Goal: Task Accomplishment & Management: Use online tool/utility

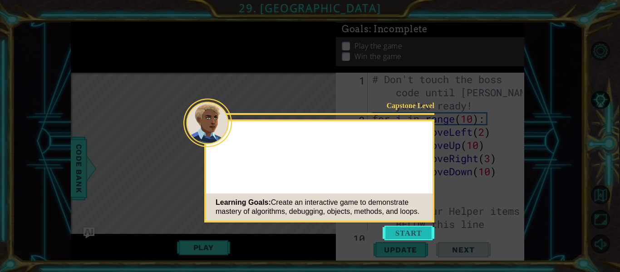
click at [407, 228] on button "Start" at bounding box center [409, 233] width 52 height 15
click at [407, 228] on icon at bounding box center [310, 136] width 620 height 272
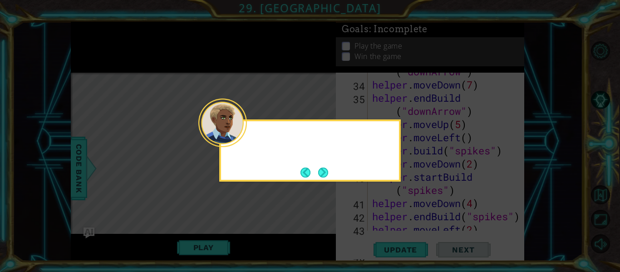
click at [241, 144] on div at bounding box center [222, 123] width 49 height 49
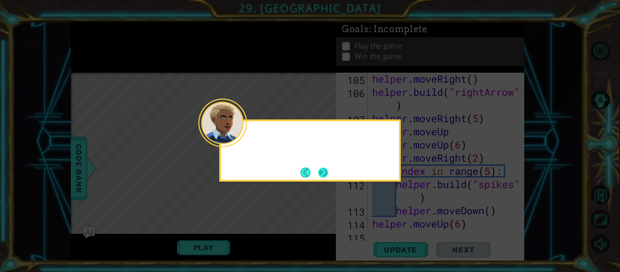
scroll to position [1673, 0]
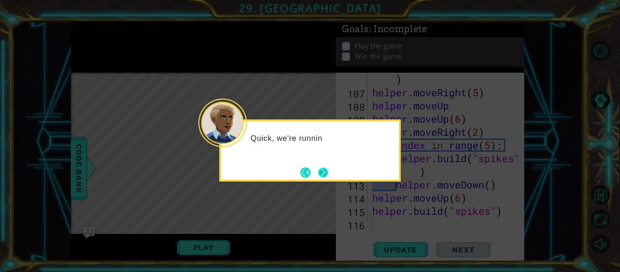
click at [322, 177] on button "Next" at bounding box center [323, 173] width 10 height 10
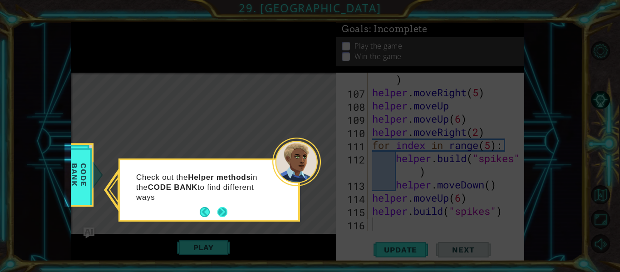
click at [219, 219] on div "Check out the Helper methods in the CODE BANK to find different ways" at bounding box center [210, 190] width 182 height 63
click at [221, 217] on button "Next" at bounding box center [223, 212] width 10 height 10
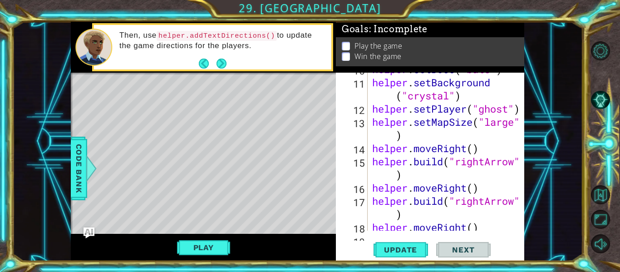
scroll to position [0, 0]
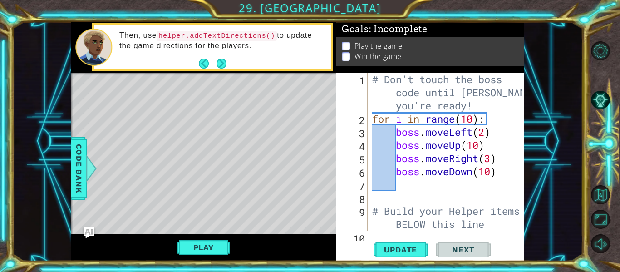
click at [486, 135] on div "# Don't touch the boss code until [PERSON_NAME] says you're ready! for i in ran…" at bounding box center [449, 178] width 157 height 211
type textarea "boss.moveLeft(10)"
click at [492, 179] on div "# Don't touch the boss code until [PERSON_NAME] says you're ready! for i in ran…" at bounding box center [449, 178] width 157 height 211
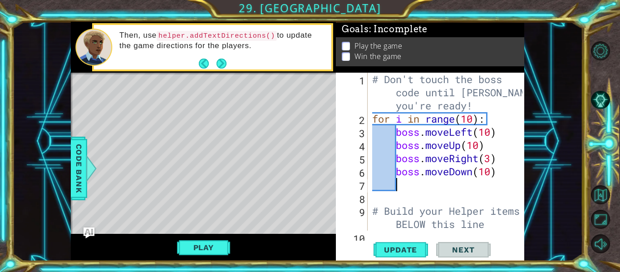
click at [488, 158] on div "# Don't touch the boss code until [PERSON_NAME] says you're ready! for i in ran…" at bounding box center [449, 178] width 157 height 211
type textarea "boss.moveRight(10)"
click at [391, 247] on span "Update" at bounding box center [400, 249] width 51 height 9
click at [194, 250] on button "Play" at bounding box center [203, 247] width 53 height 17
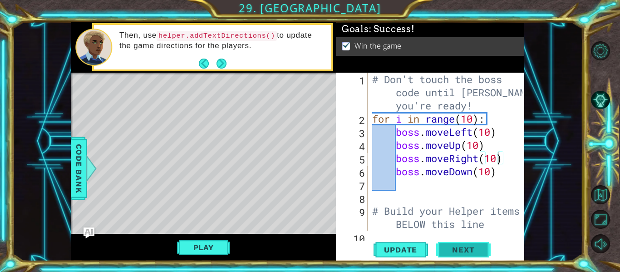
click at [475, 251] on span "Next" at bounding box center [463, 250] width 40 height 9
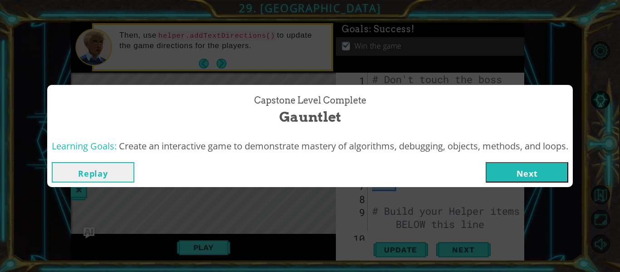
click at [502, 170] on button "Next" at bounding box center [527, 172] width 83 height 20
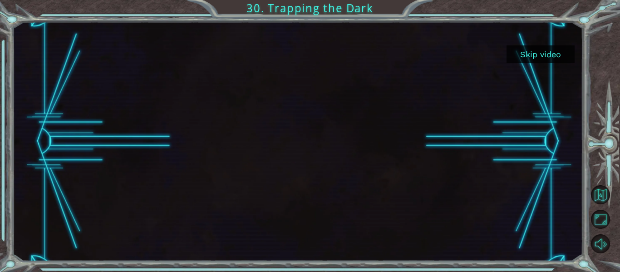
click at [528, 61] on button "Skip video" at bounding box center [541, 54] width 68 height 18
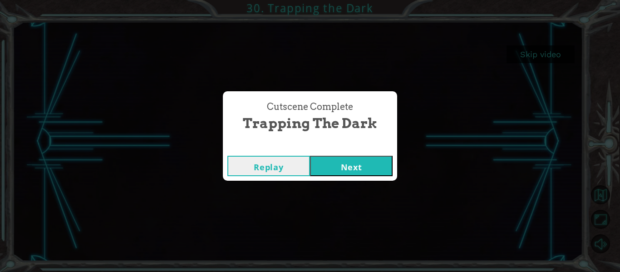
click at [337, 171] on button "Next" at bounding box center [351, 166] width 83 height 20
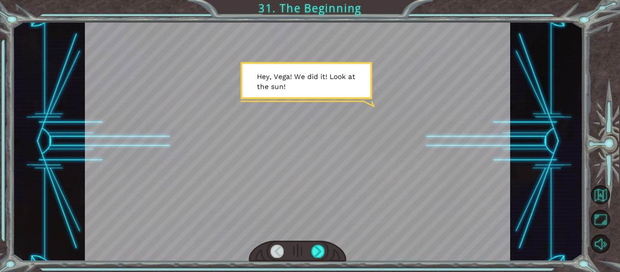
click at [336, 171] on div at bounding box center [298, 141] width 426 height 239
click at [321, 254] on div at bounding box center [318, 251] width 13 height 13
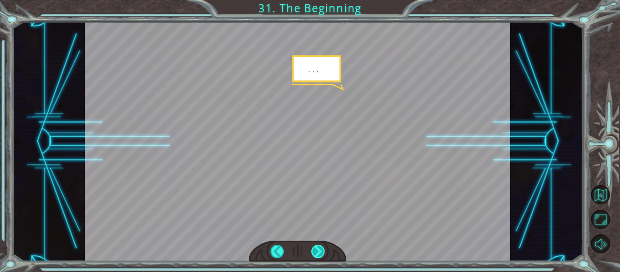
click at [322, 257] on div at bounding box center [318, 251] width 13 height 13
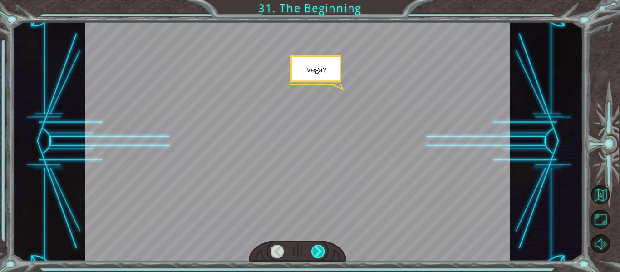
click at [322, 257] on div at bounding box center [318, 251] width 13 height 13
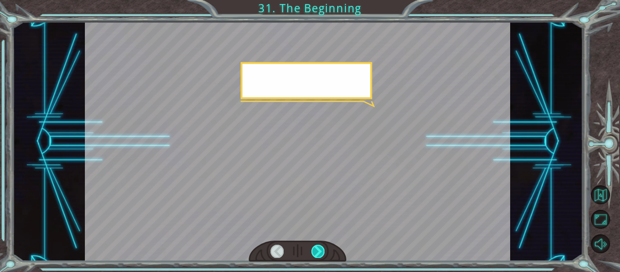
click at [322, 257] on div at bounding box center [318, 251] width 13 height 13
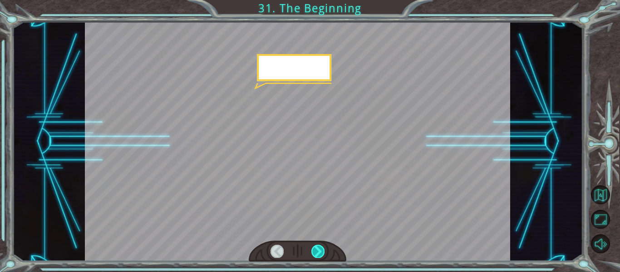
click at [322, 257] on div at bounding box center [318, 251] width 13 height 13
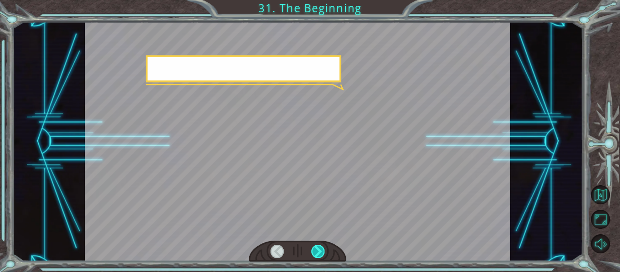
click at [322, 257] on div at bounding box center [318, 251] width 13 height 13
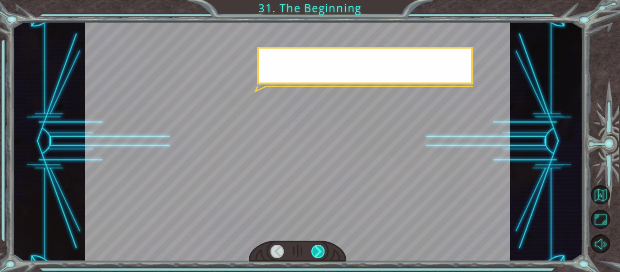
click at [322, 257] on div at bounding box center [318, 251] width 13 height 13
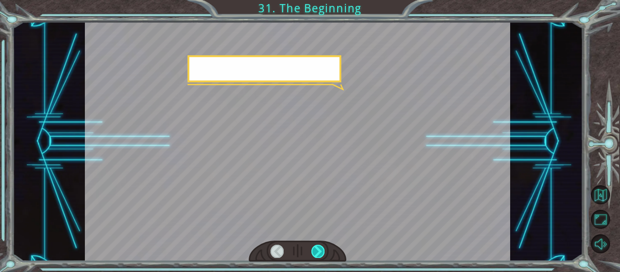
click at [322, 257] on div at bounding box center [318, 251] width 13 height 13
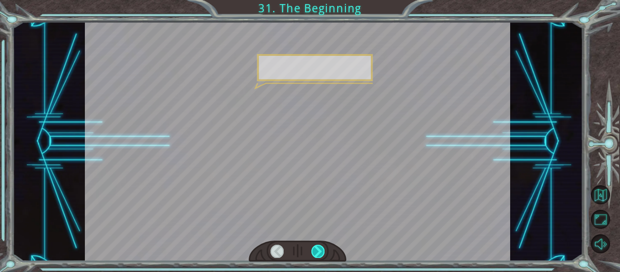
click at [322, 257] on div at bounding box center [318, 251] width 13 height 13
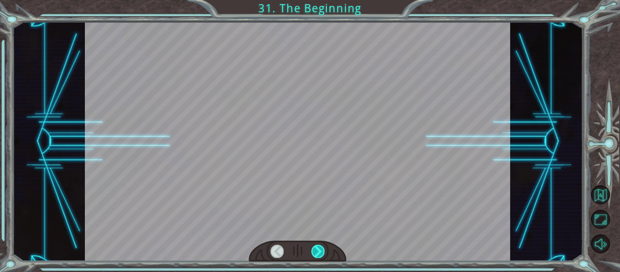
click at [322, 257] on div at bounding box center [318, 251] width 13 height 13
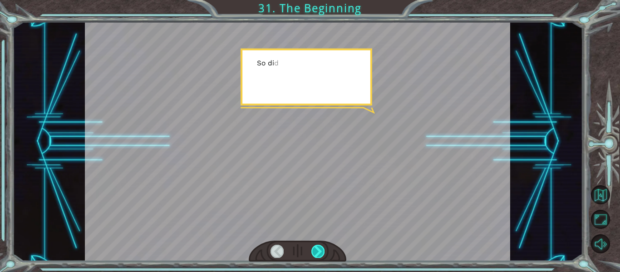
click at [322, 257] on div at bounding box center [318, 251] width 13 height 13
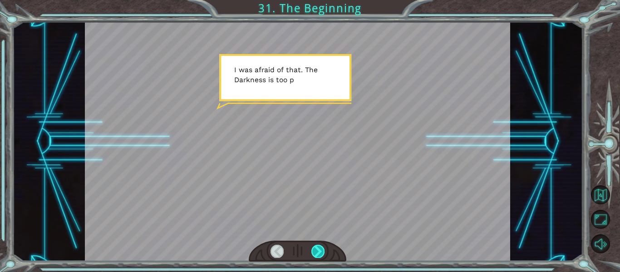
click at [322, 257] on div at bounding box center [318, 251] width 13 height 13
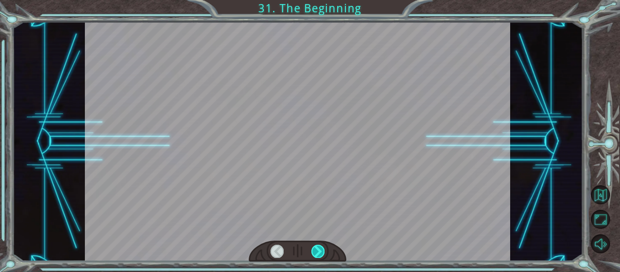
click at [322, 257] on div at bounding box center [318, 251] width 13 height 13
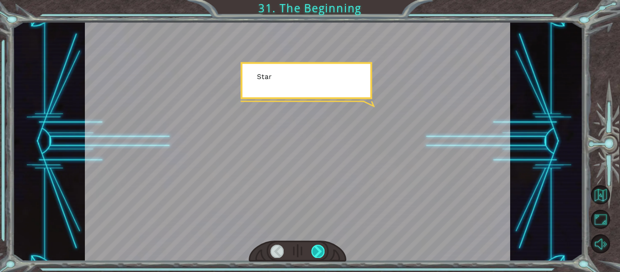
click at [322, 257] on div at bounding box center [318, 251] width 13 height 13
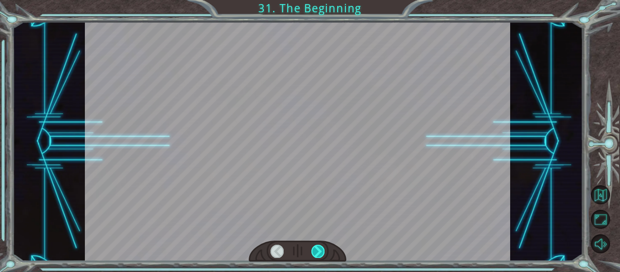
click at [322, 257] on div at bounding box center [318, 251] width 13 height 13
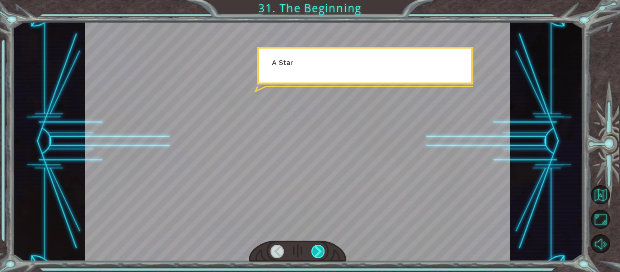
click at [322, 257] on div at bounding box center [318, 251] width 13 height 13
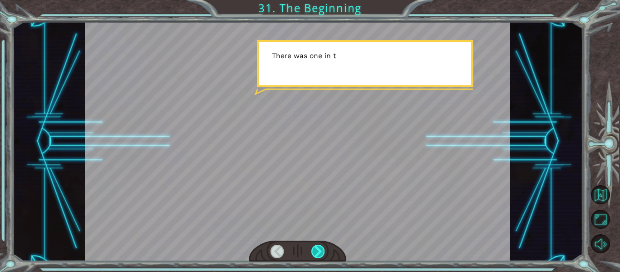
click at [322, 257] on div at bounding box center [318, 251] width 13 height 13
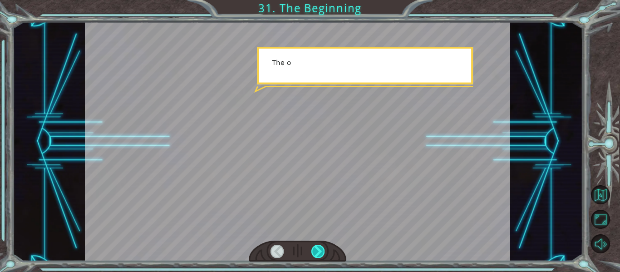
click at [322, 257] on div at bounding box center [318, 251] width 13 height 13
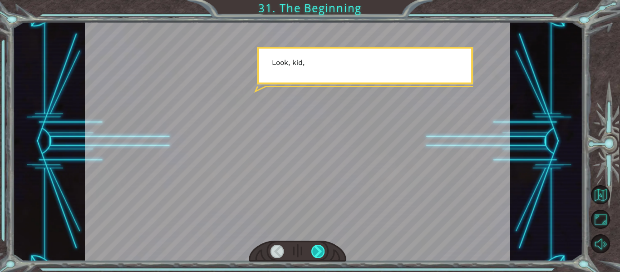
click at [322, 257] on div at bounding box center [318, 251] width 13 height 13
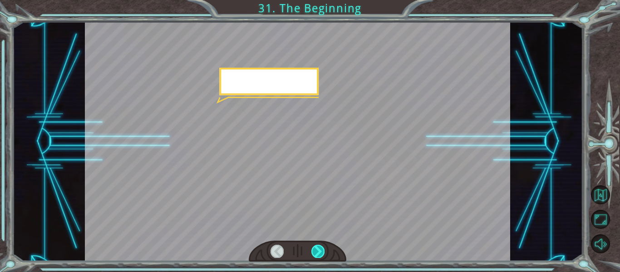
click at [322, 257] on div at bounding box center [318, 251] width 13 height 13
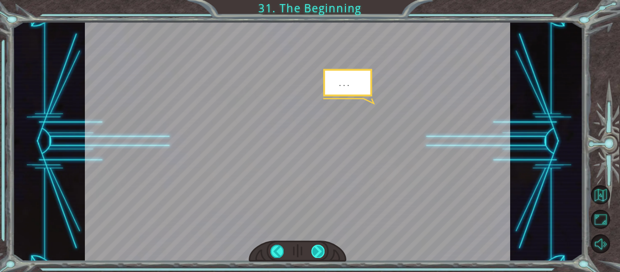
click at [322, 257] on div at bounding box center [318, 251] width 13 height 13
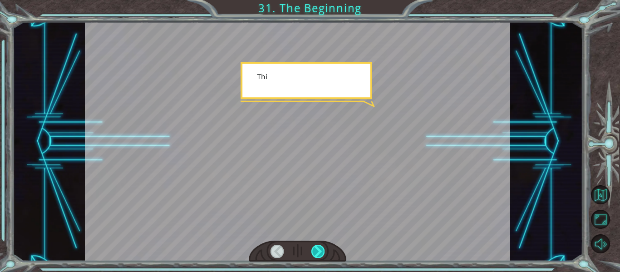
click at [322, 257] on div at bounding box center [318, 251] width 13 height 13
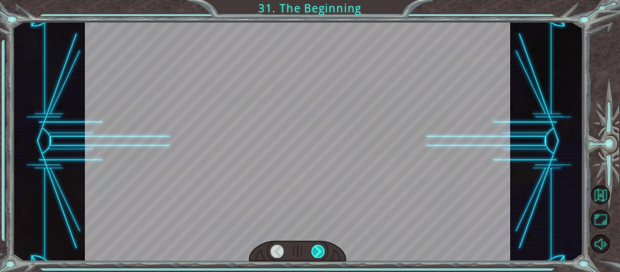
click at [322, 257] on div at bounding box center [318, 251] width 13 height 13
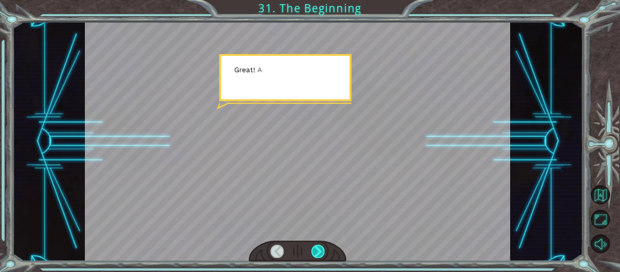
click at [322, 257] on div at bounding box center [318, 251] width 13 height 13
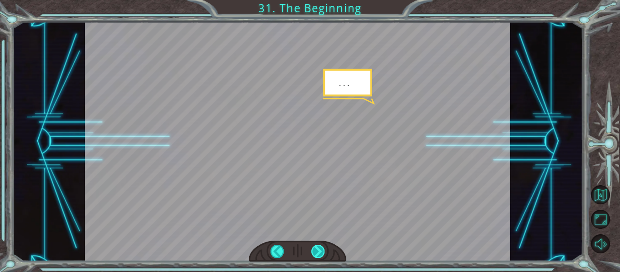
click at [322, 257] on div at bounding box center [318, 251] width 13 height 13
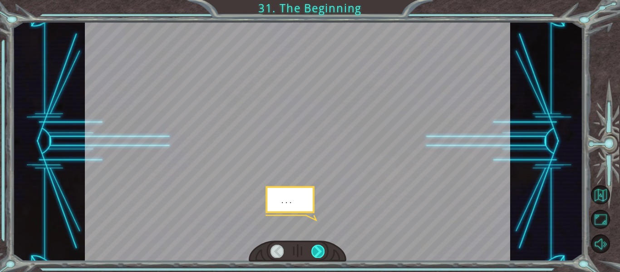
click at [322, 257] on div at bounding box center [318, 251] width 13 height 13
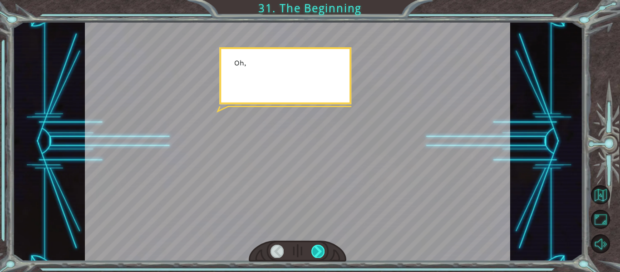
click at [322, 257] on div at bounding box center [318, 251] width 13 height 13
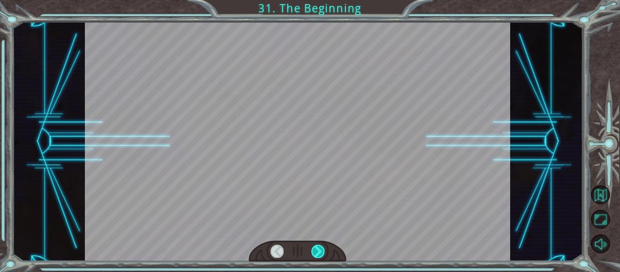
click at [322, 258] on div at bounding box center [318, 251] width 13 height 13
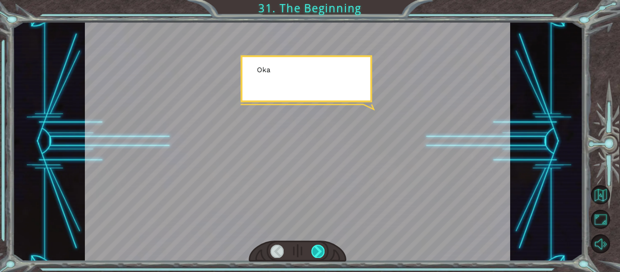
click at [322, 258] on div at bounding box center [318, 251] width 13 height 13
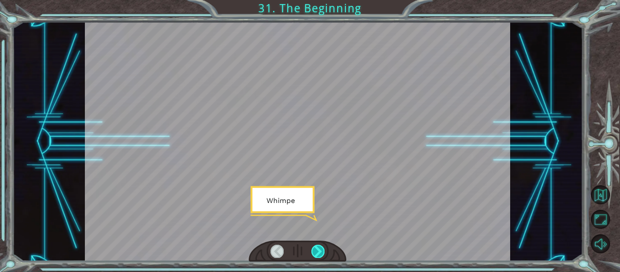
click at [322, 258] on div at bounding box center [318, 251] width 13 height 13
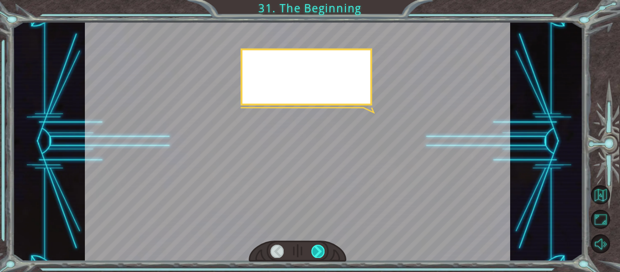
click at [322, 258] on div at bounding box center [318, 251] width 13 height 13
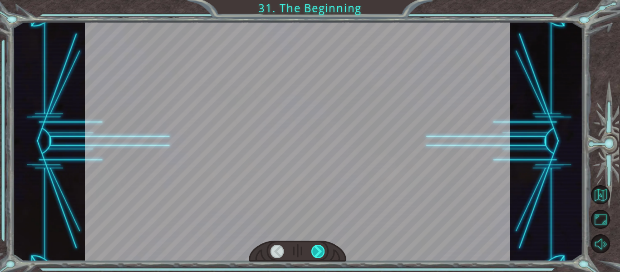
click at [322, 258] on div at bounding box center [318, 251] width 13 height 13
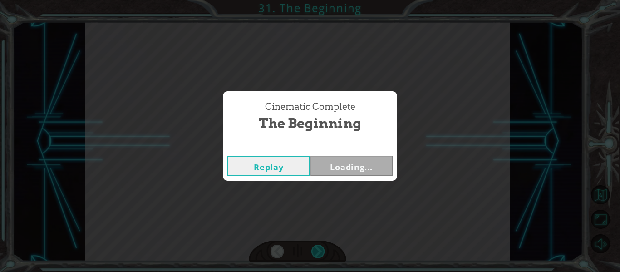
click at [322, 258] on div "Cinematic Complete The Beginning Replay Loading..." at bounding box center [310, 136] width 620 height 272
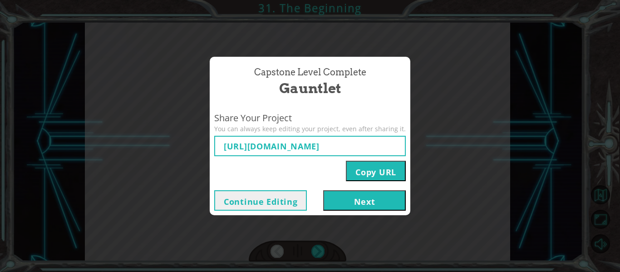
type input "[URL][DOMAIN_NAME]"
click at [367, 211] on button "Next" at bounding box center [364, 200] width 83 height 20
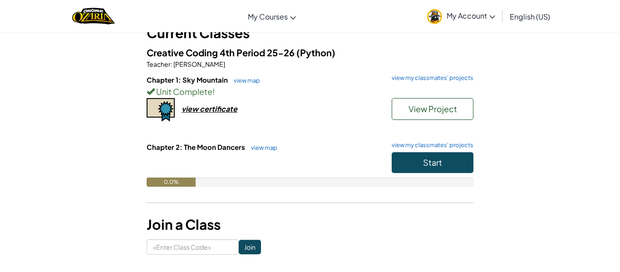
scroll to position [73, 0]
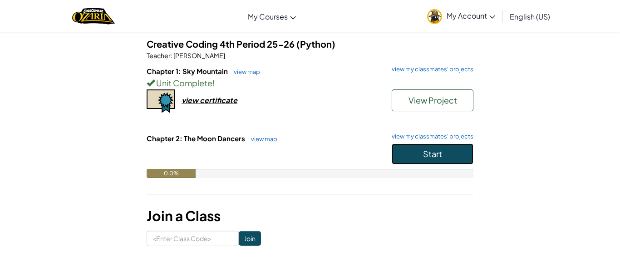
click at [398, 154] on button "Start" at bounding box center [433, 154] width 82 height 21
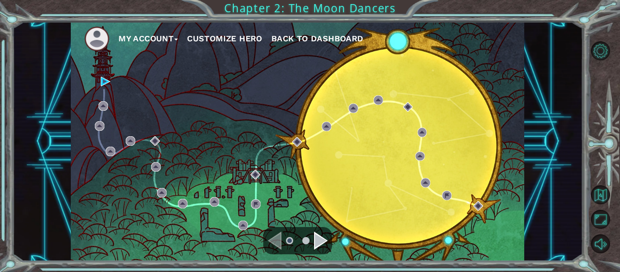
click at [269, 163] on div "My Account Customize Hero Back to Dashboard" at bounding box center [298, 141] width 454 height 239
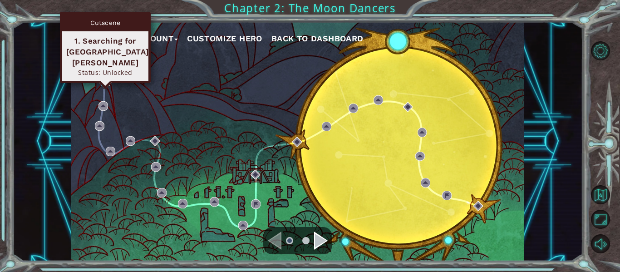
click at [106, 84] on img at bounding box center [106, 82] width 10 height 10
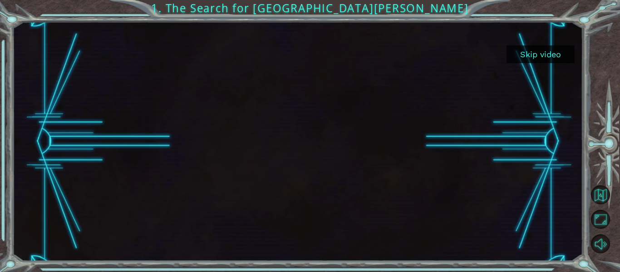
click at [537, 55] on button "Skip video" at bounding box center [541, 54] width 68 height 18
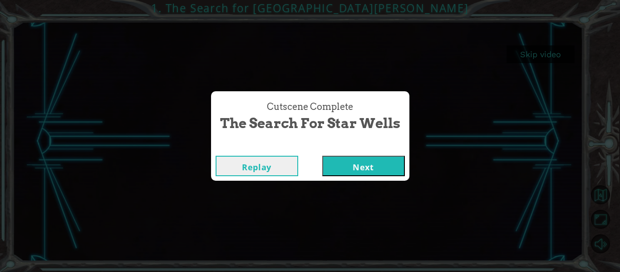
click at [397, 168] on button "Next" at bounding box center [363, 166] width 83 height 20
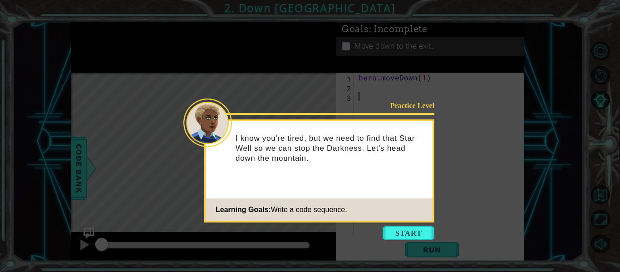
click at [397, 164] on div "I know you're tired, but we need to find that Star Well so we can stop the Dark…" at bounding box center [319, 153] width 227 height 56
click at [428, 235] on button "Start" at bounding box center [409, 233] width 52 height 15
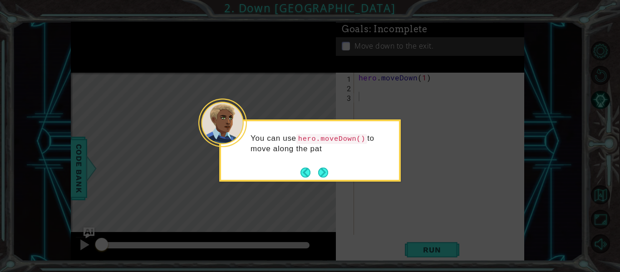
click at [320, 182] on icon at bounding box center [310, 136] width 620 height 272
click at [321, 177] on button "Next" at bounding box center [323, 173] width 10 height 10
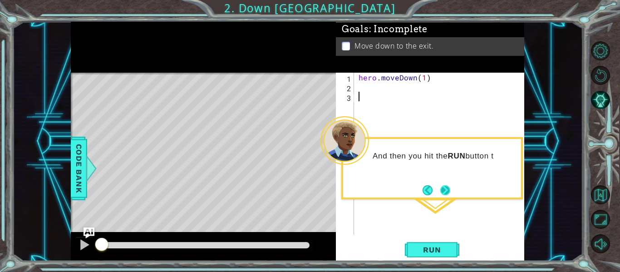
click at [441, 185] on button "Next" at bounding box center [446, 190] width 10 height 10
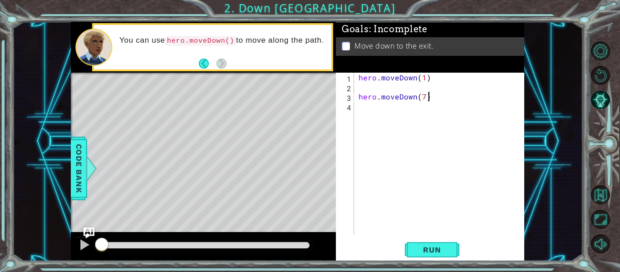
scroll to position [0, 4]
type textarea "hero.moveDown(7)"
click at [446, 248] on span "Run" at bounding box center [432, 249] width 36 height 9
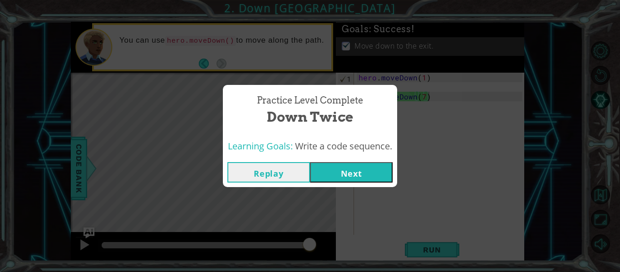
click at [372, 177] on button "Next" at bounding box center [351, 172] width 83 height 20
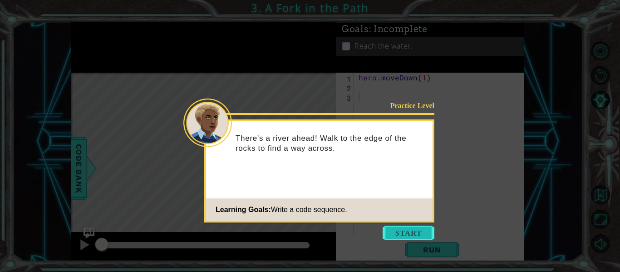
click at [409, 235] on button "Start" at bounding box center [409, 233] width 52 height 15
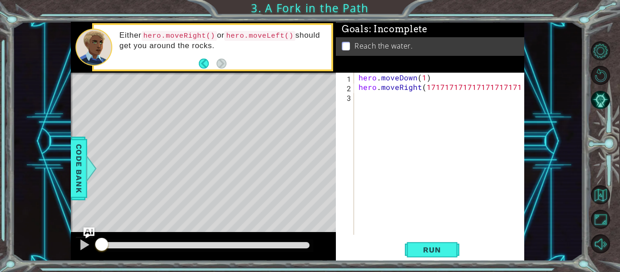
scroll to position [0, 10]
type textarea "hero.moveRight(17171717171717171717171)"
type textarea "hero.moveDown(4737)"
click at [405, 253] on button "Run" at bounding box center [432, 250] width 55 height 19
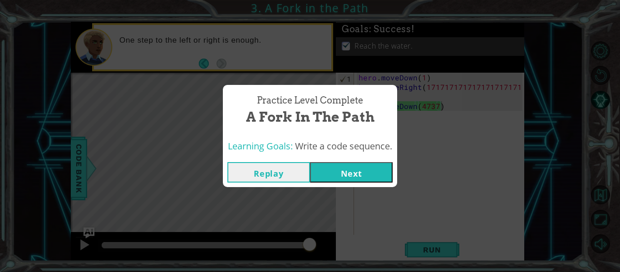
click at [378, 177] on button "Next" at bounding box center [351, 172] width 83 height 20
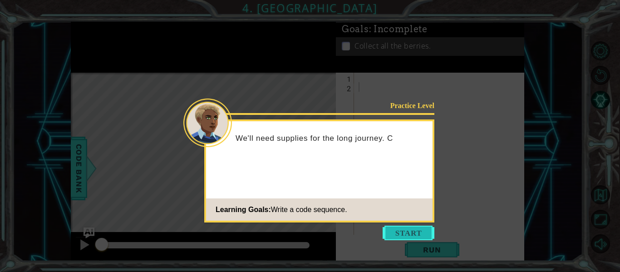
click at [419, 235] on button "Start" at bounding box center [409, 233] width 52 height 15
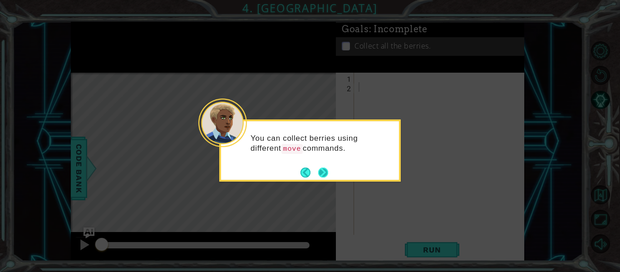
click at [320, 178] on button "Next" at bounding box center [323, 173] width 10 height 10
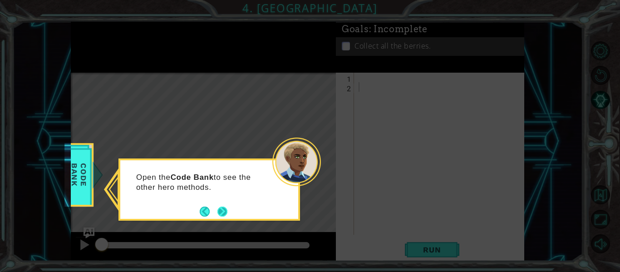
click at [226, 216] on button "Next" at bounding box center [223, 212] width 10 height 10
click at [226, 217] on button "Next" at bounding box center [223, 212] width 10 height 10
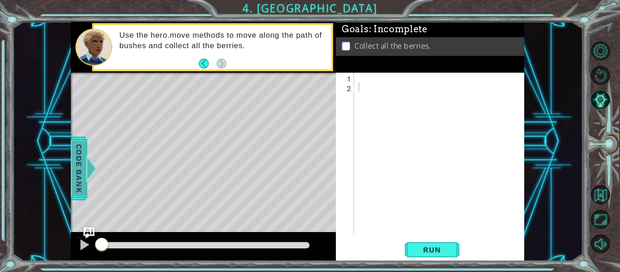
click at [81, 161] on span "Code Bank" at bounding box center [79, 168] width 15 height 55
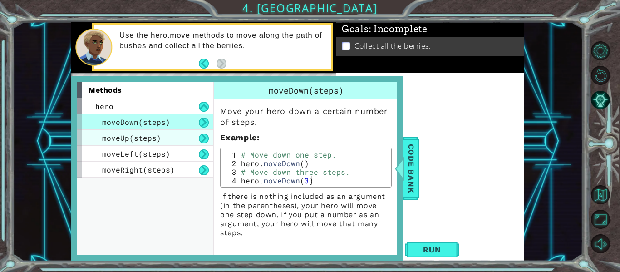
click at [184, 137] on div "moveUp(steps)" at bounding box center [145, 138] width 136 height 16
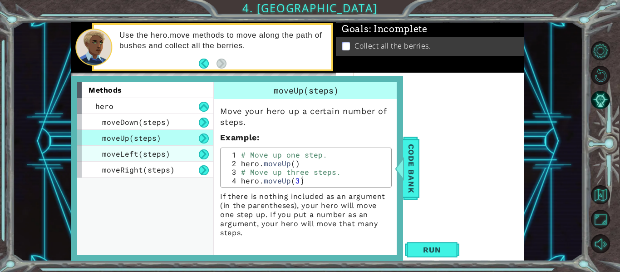
click at [187, 156] on div "moveLeft(steps)" at bounding box center [145, 154] width 136 height 16
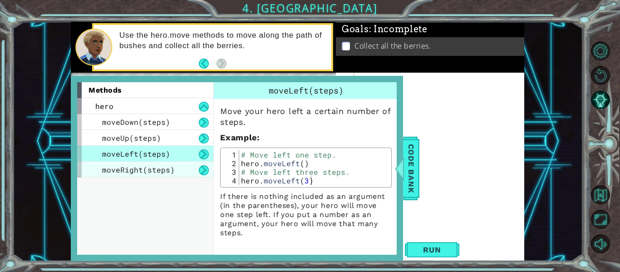
click at [186, 167] on div "moveRight(steps)" at bounding box center [145, 170] width 136 height 16
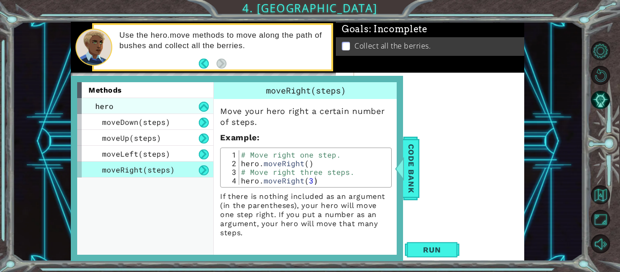
click at [160, 106] on div "hero" at bounding box center [145, 106] width 136 height 16
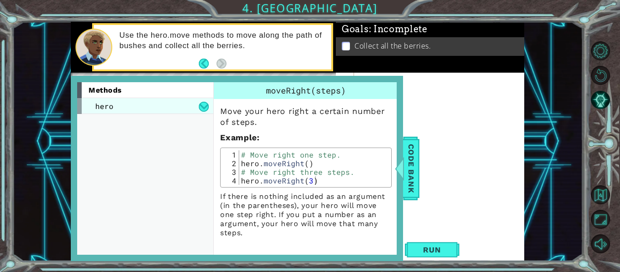
click at [161, 107] on div "hero" at bounding box center [145, 106] width 136 height 16
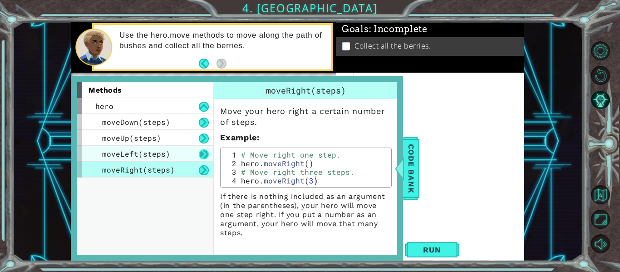
click at [199, 150] on button at bounding box center [204, 154] width 10 height 10
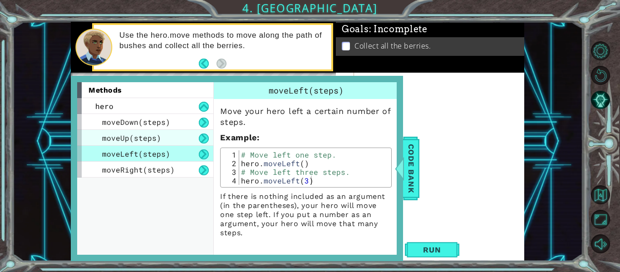
click at [173, 130] on div "moveUp(steps)" at bounding box center [145, 138] width 136 height 16
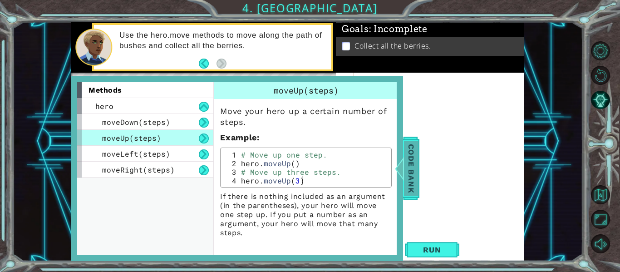
click at [408, 184] on span "Code Bank" at bounding box center [411, 168] width 15 height 55
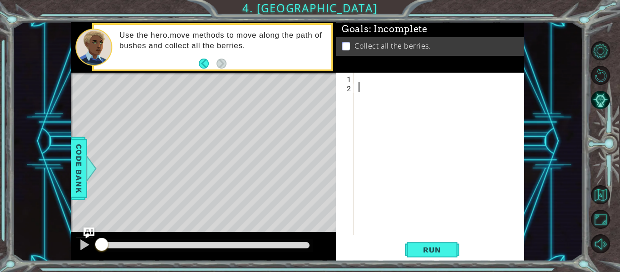
click at [379, 124] on div at bounding box center [442, 163] width 170 height 181
type textarea "hero.moveRight()"
type textarea "hero.use("[PERSON_NAME]")"
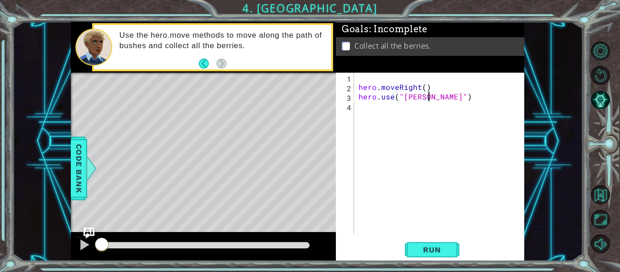
scroll to position [0, 0]
click at [437, 258] on button "Run" at bounding box center [432, 250] width 55 height 19
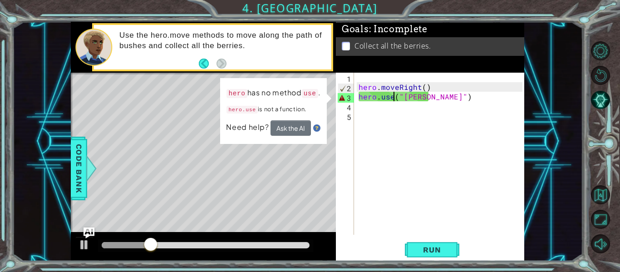
click at [392, 101] on div "hero . moveRight ( ) hero . use ( "[PERSON_NAME]" )" at bounding box center [442, 163] width 170 height 181
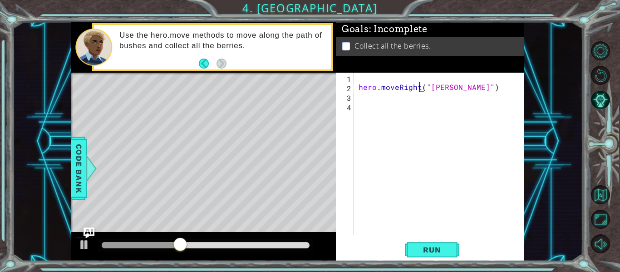
type textarea "hero.moveRigh("[PERSON_NAME]")"
type textarea "h"
